Goal: Task Accomplishment & Management: Complete application form

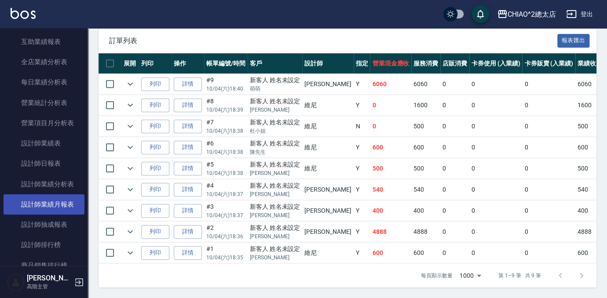
scroll to position [519, 0]
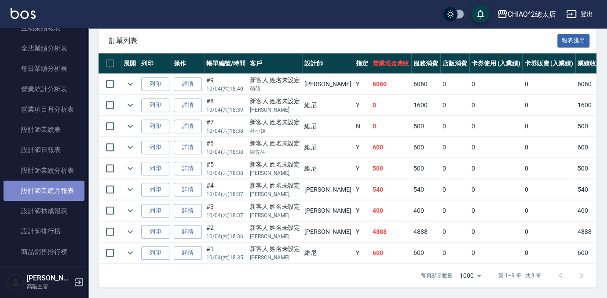
click at [47, 195] on link "設計師業績月報表" at bounding box center [44, 191] width 81 height 20
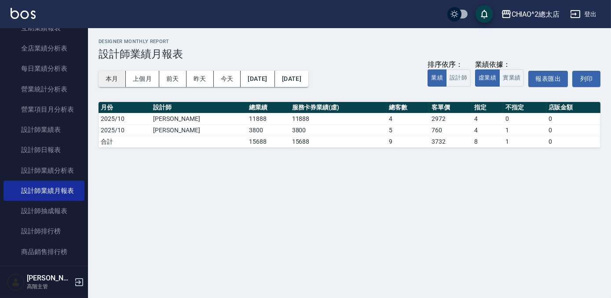
click at [113, 78] on button "本月" at bounding box center [111, 79] width 27 height 16
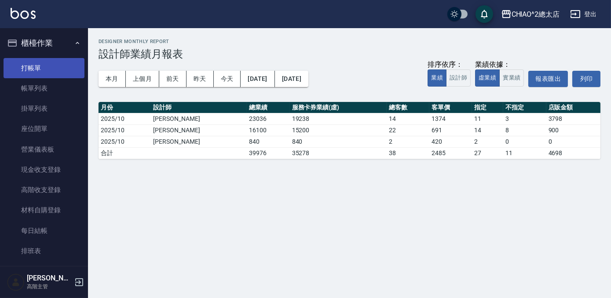
click at [36, 69] on link "打帳單" at bounding box center [44, 68] width 81 height 20
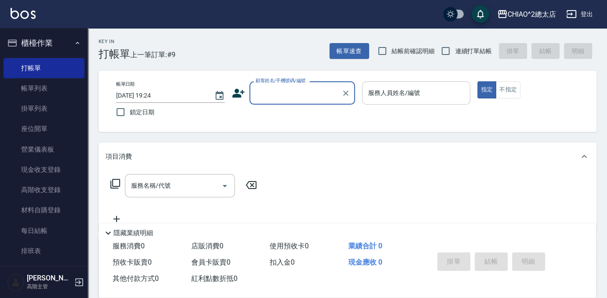
click at [411, 100] on input "服務人員姓名/編號" at bounding box center [416, 92] width 101 height 15
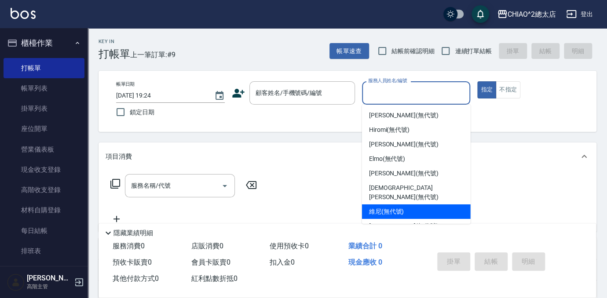
click at [437, 209] on div "維尼 (無代號)" at bounding box center [416, 211] width 109 height 15
type input "維尼(無代號)"
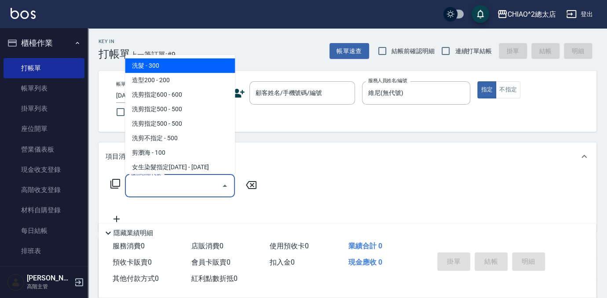
click at [153, 185] on div "服務名稱/代號 服務名稱/代號" at bounding box center [180, 185] width 110 height 23
click at [204, 70] on span "洗髮 - 300" at bounding box center [180, 65] width 110 height 15
type input "洗髮(103103)"
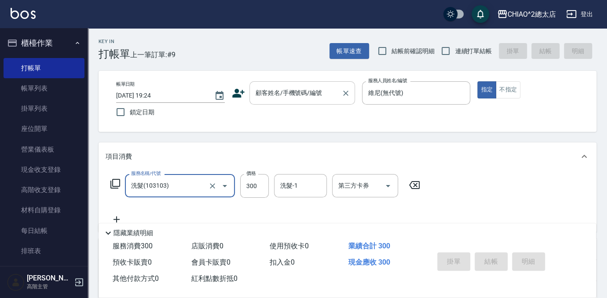
click at [314, 86] on input "顧客姓名/手機號碼/編號" at bounding box center [295, 92] width 84 height 15
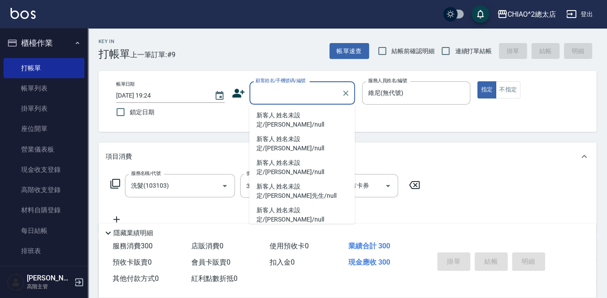
drag, startPoint x: 476, startPoint y: 150, endPoint x: 423, endPoint y: 185, distance: 62.8
click at [476, 150] on div "項目消費" at bounding box center [347, 156] width 498 height 28
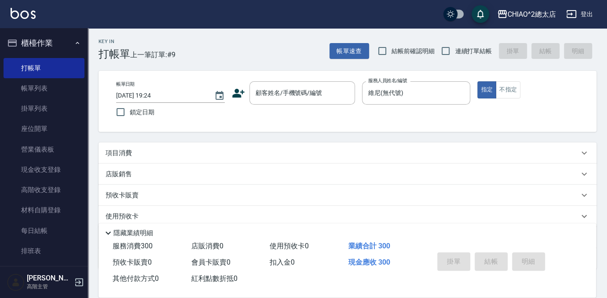
click at [259, 152] on div "項目消費" at bounding box center [342, 153] width 473 height 9
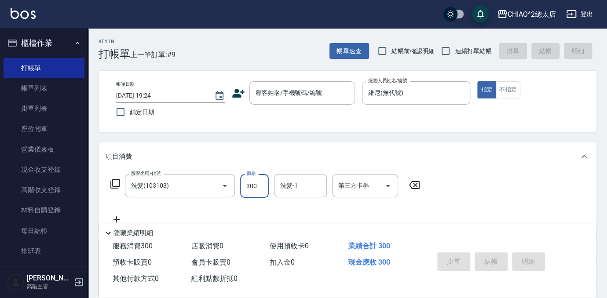
click at [251, 183] on input "300" at bounding box center [254, 186] width 29 height 24
click at [341, 99] on div at bounding box center [344, 92] width 11 height 23
type input "400"
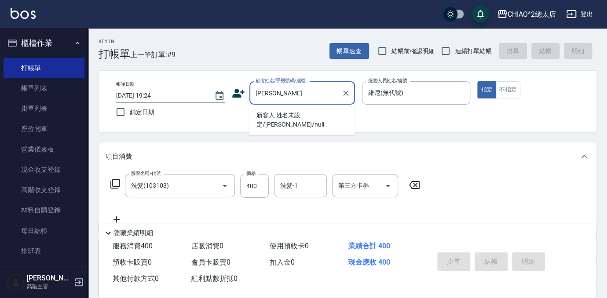
type input "新客人 姓名未設定/[PERSON_NAME]/null"
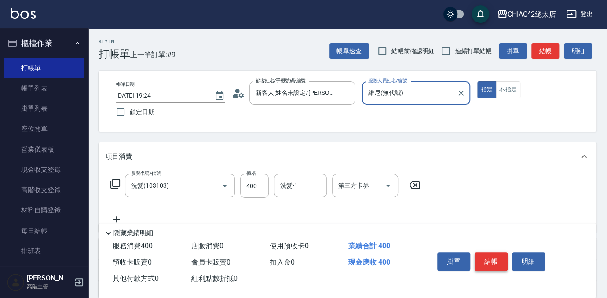
click at [495, 258] on button "結帳" at bounding box center [490, 261] width 33 height 18
